Goal: Task Accomplishment & Management: Use online tool/utility

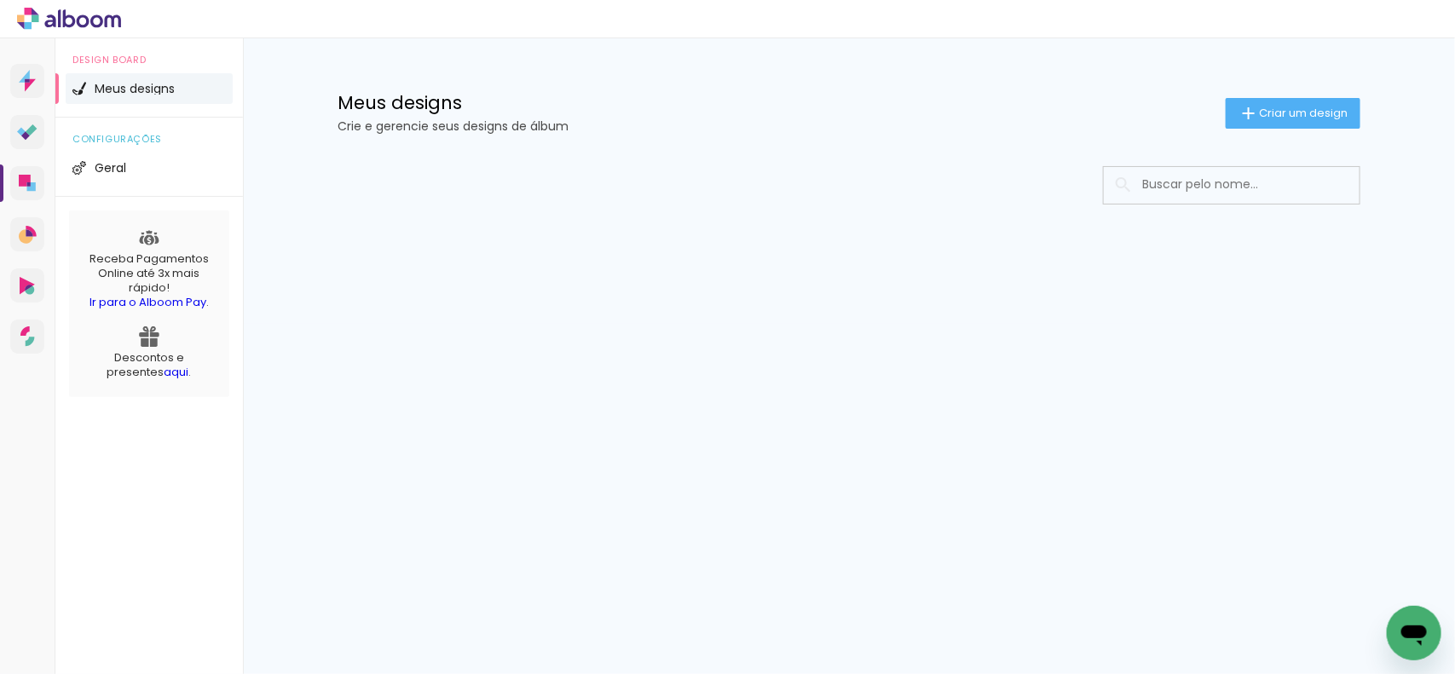
click at [575, 415] on div "Prosite Website + Landing pages Proof Sistema de seleção e venda de fotos Desig…" at bounding box center [727, 356] width 1455 height 636
click at [1191, 189] on input at bounding box center [1255, 184] width 243 height 35
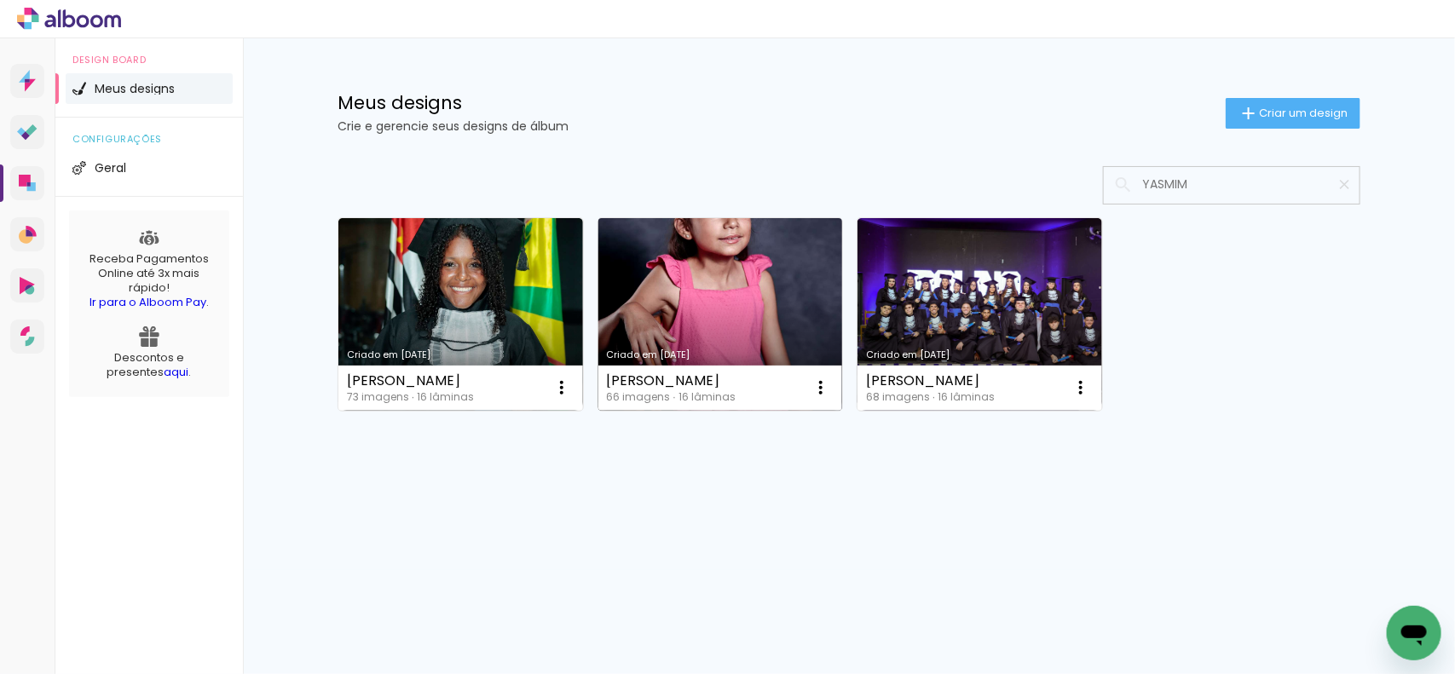
type input "YASMIM"
type paper-input "YASMIM"
click at [689, 241] on link "Criado em [DATE]" at bounding box center [720, 314] width 245 height 193
